Goal: Ask a question

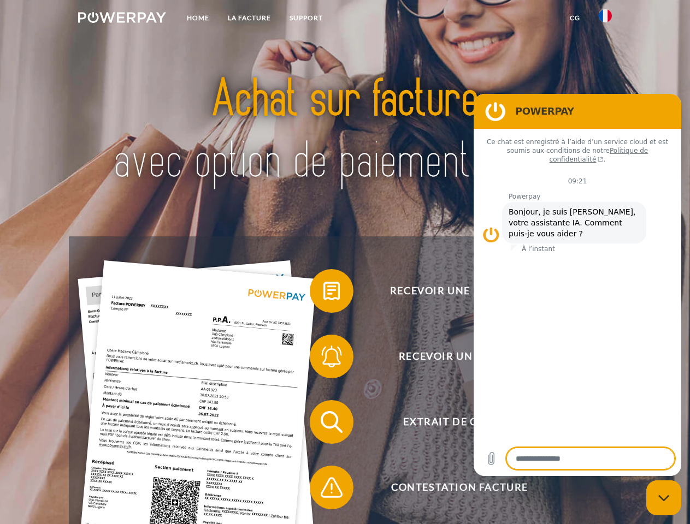
click at [122, 19] on img at bounding box center [122, 17] width 88 height 11
click at [605, 19] on img at bounding box center [604, 15] width 13 height 13
click at [574, 18] on link "CG" at bounding box center [574, 18] width 29 height 20
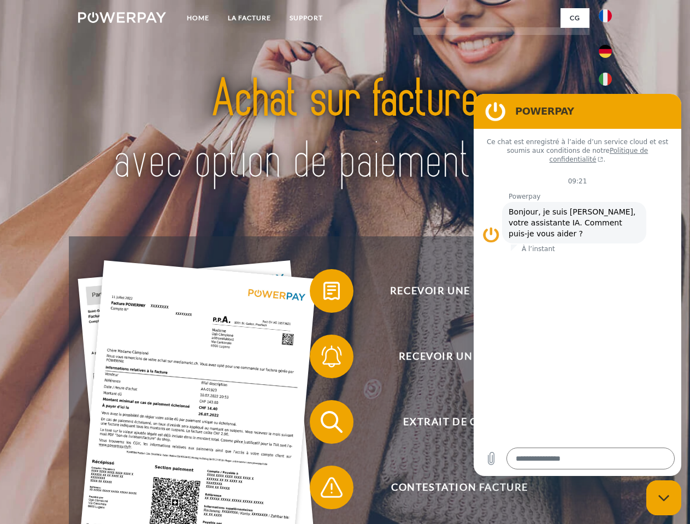
click at [323, 293] on span at bounding box center [315, 291] width 55 height 55
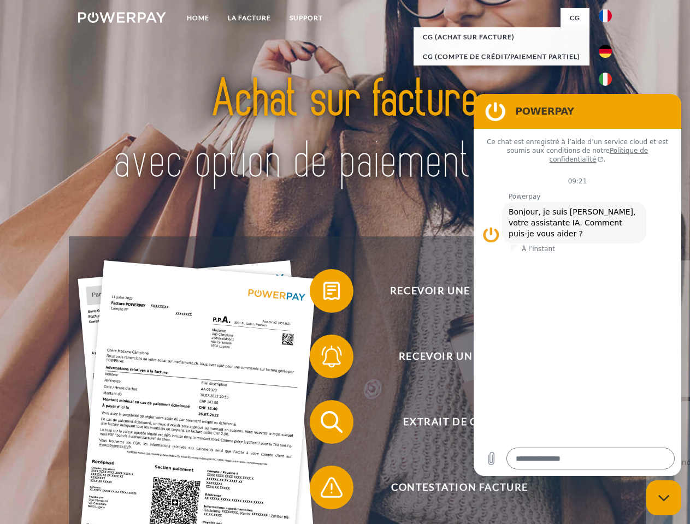
click at [323, 359] on span at bounding box center [315, 356] width 55 height 55
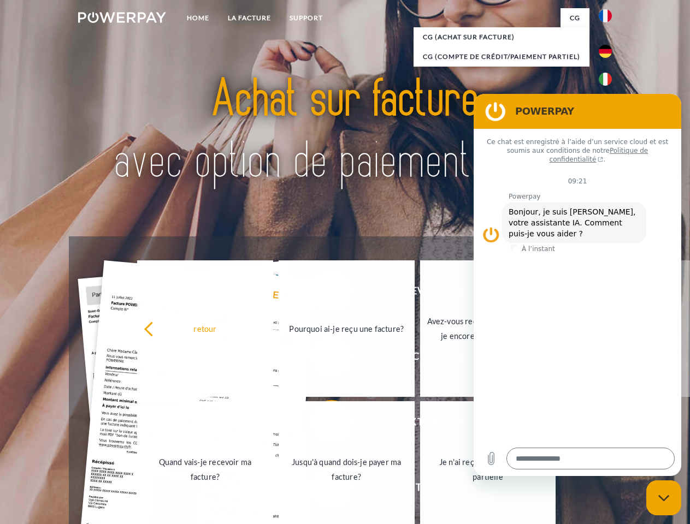
click at [323, 424] on link "Jusqu'à quand dois-je payer ma facture?" at bounding box center [346, 469] width 136 height 136
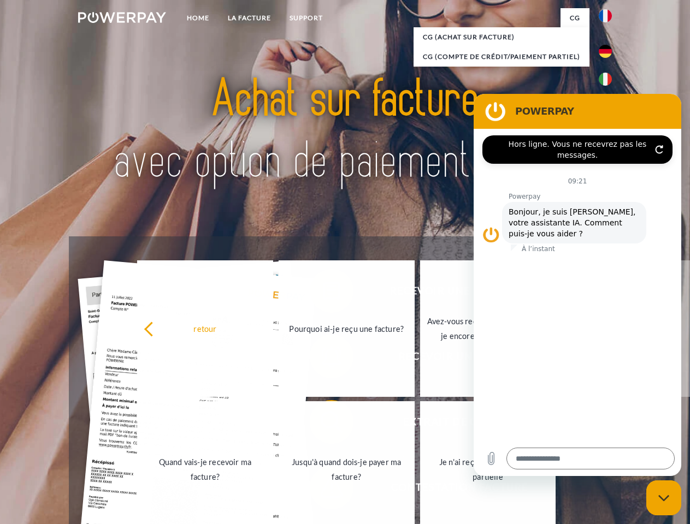
click at [323, 490] on span at bounding box center [315, 487] width 55 height 55
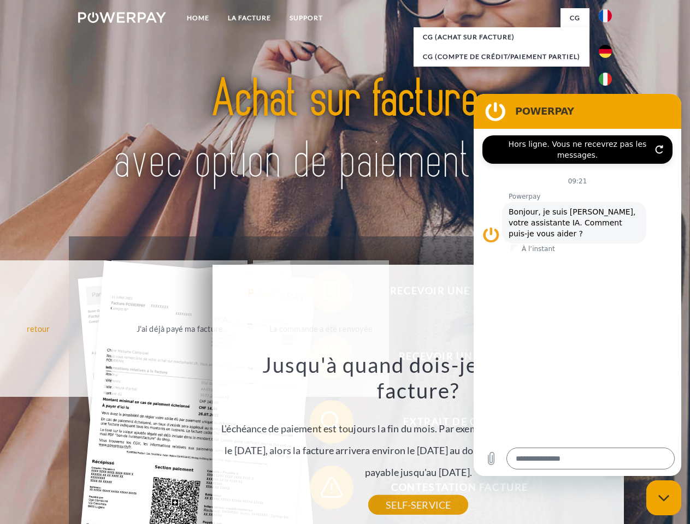
click at [663, 498] on icon "Fermer la fenêtre de messagerie" at bounding box center [663, 498] width 11 height 7
type textarea "*"
